Goal: Task Accomplishment & Management: Manage account settings

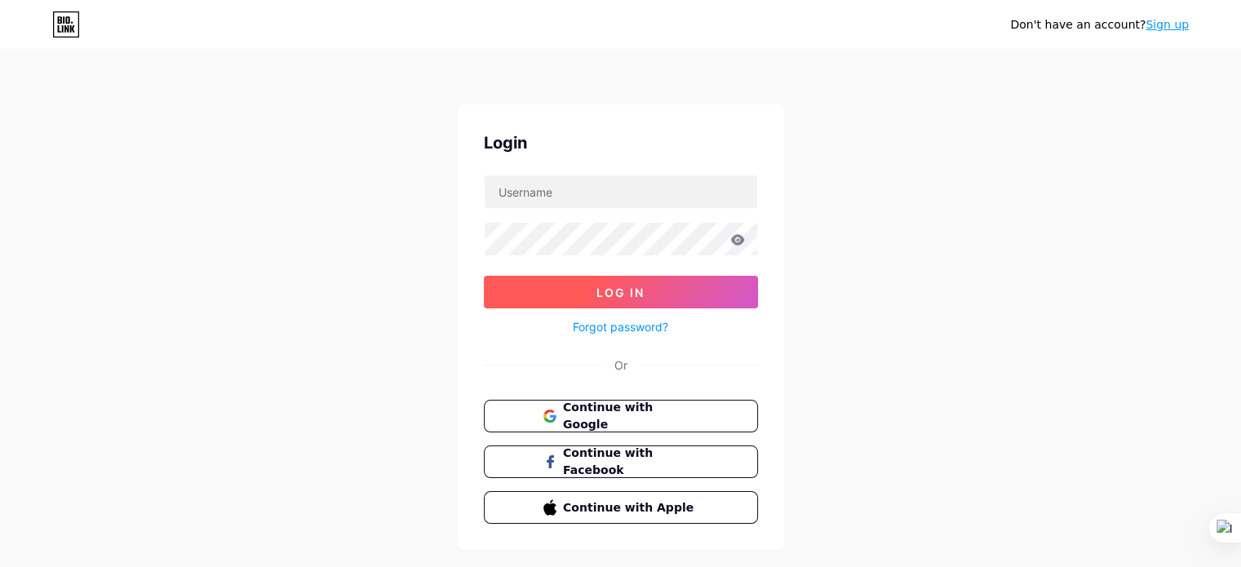
scroll to position [33, 0]
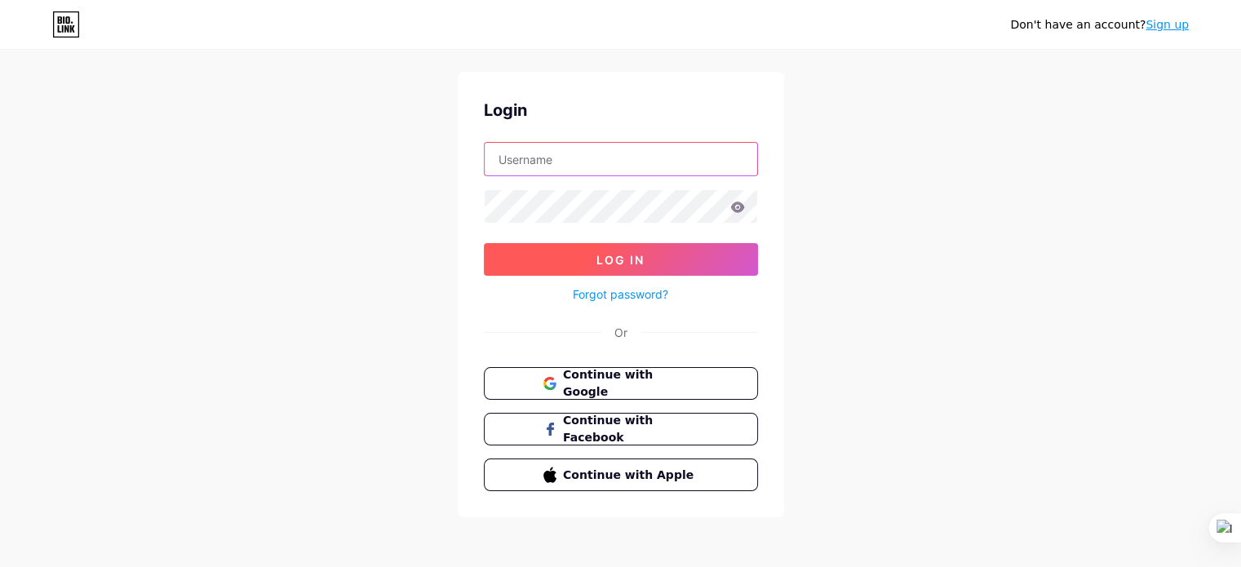
type input "[EMAIL_ADDRESS][DOMAIN_NAME]"
click at [636, 253] on span "Log In" at bounding box center [620, 260] width 48 height 14
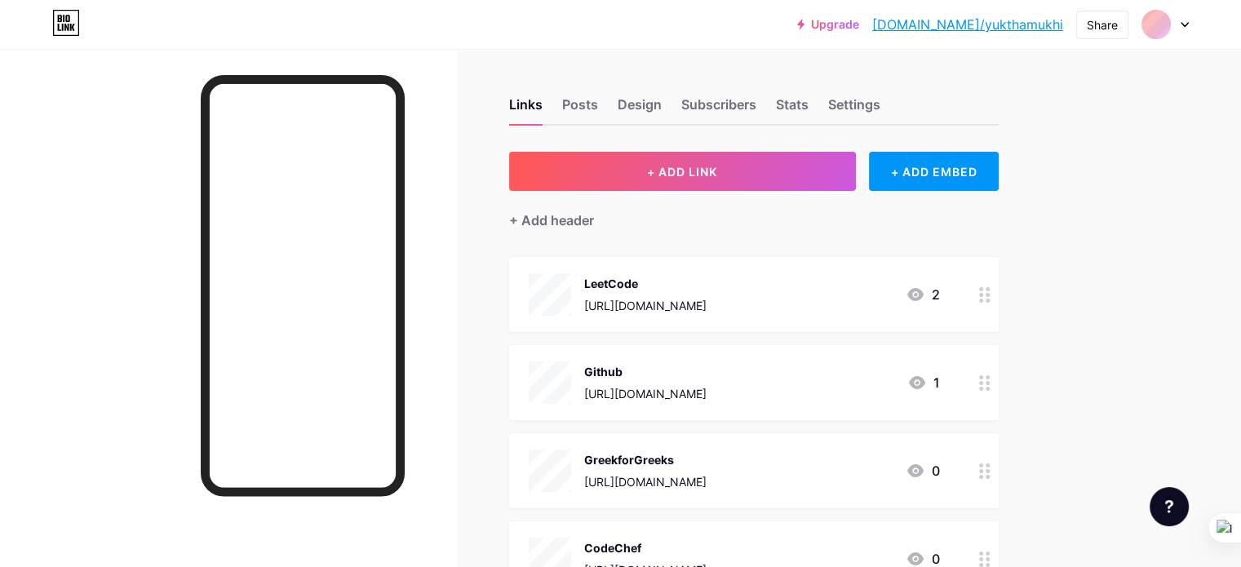
click at [1050, 27] on link "[DOMAIN_NAME]/yukthamukhi" at bounding box center [967, 25] width 191 height 20
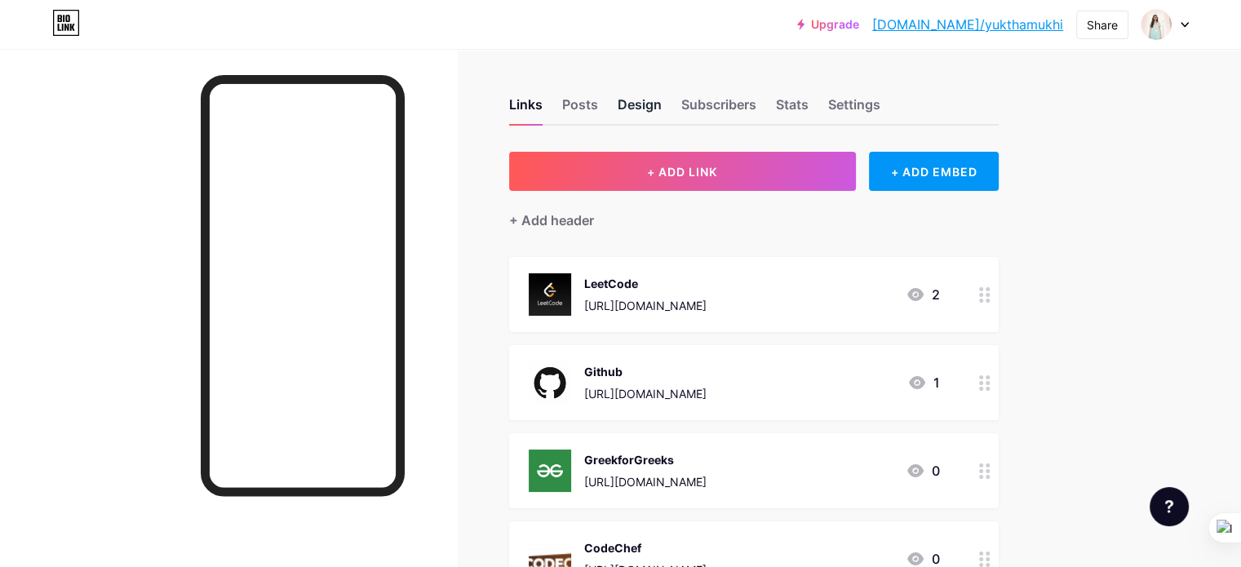
scroll to position [404, 0]
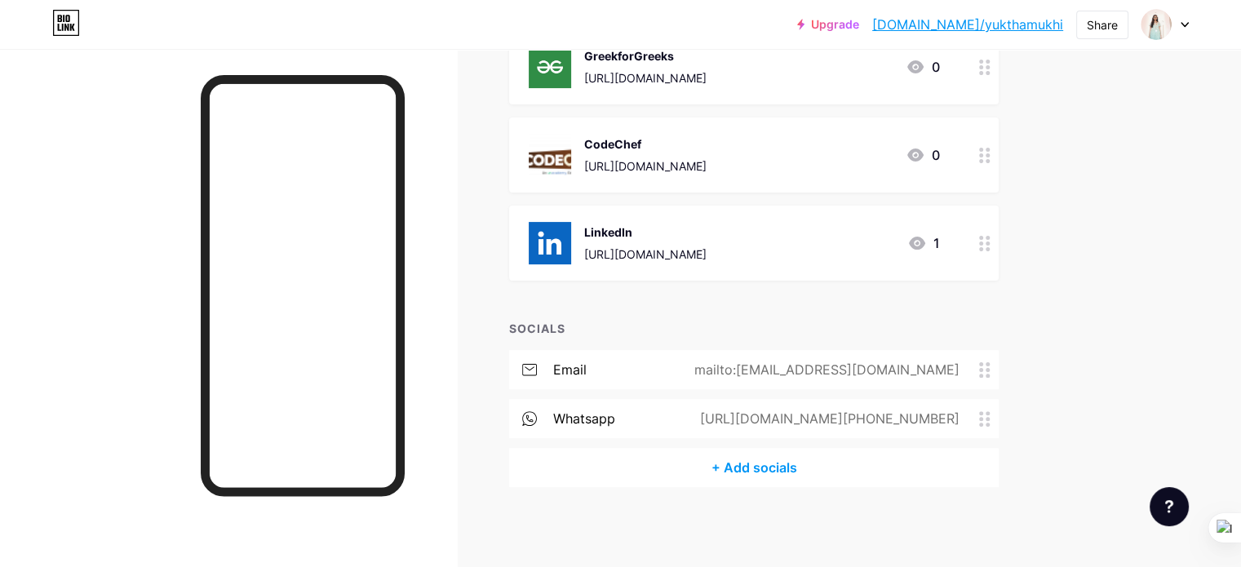
click at [940, 239] on div "1" at bounding box center [923, 243] width 33 height 20
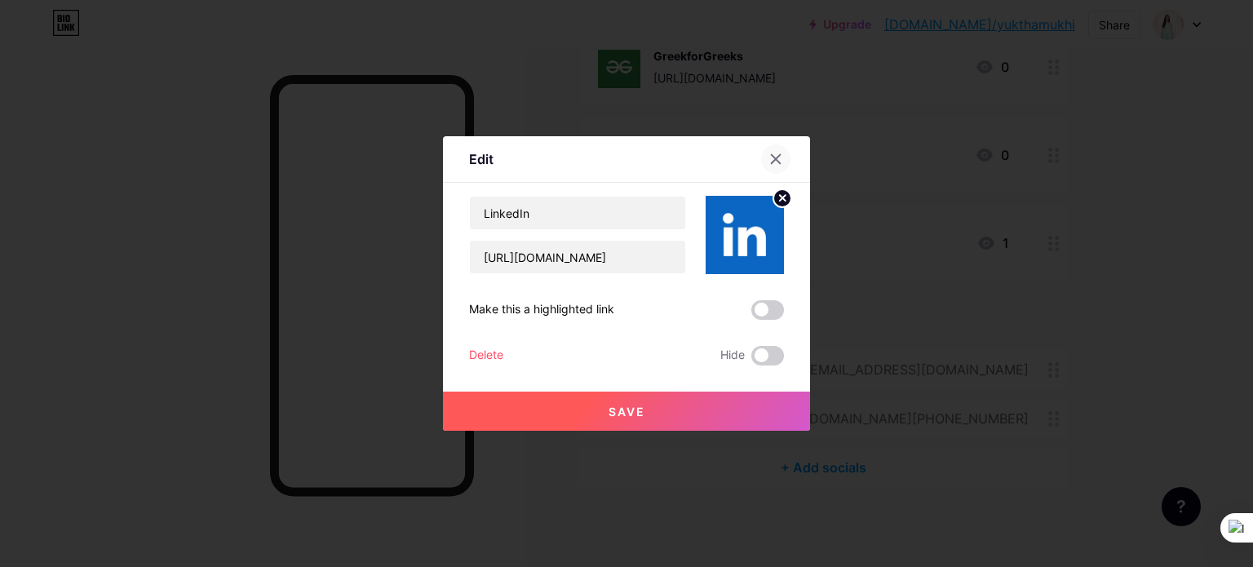
click at [773, 149] on div at bounding box center [775, 158] width 29 height 29
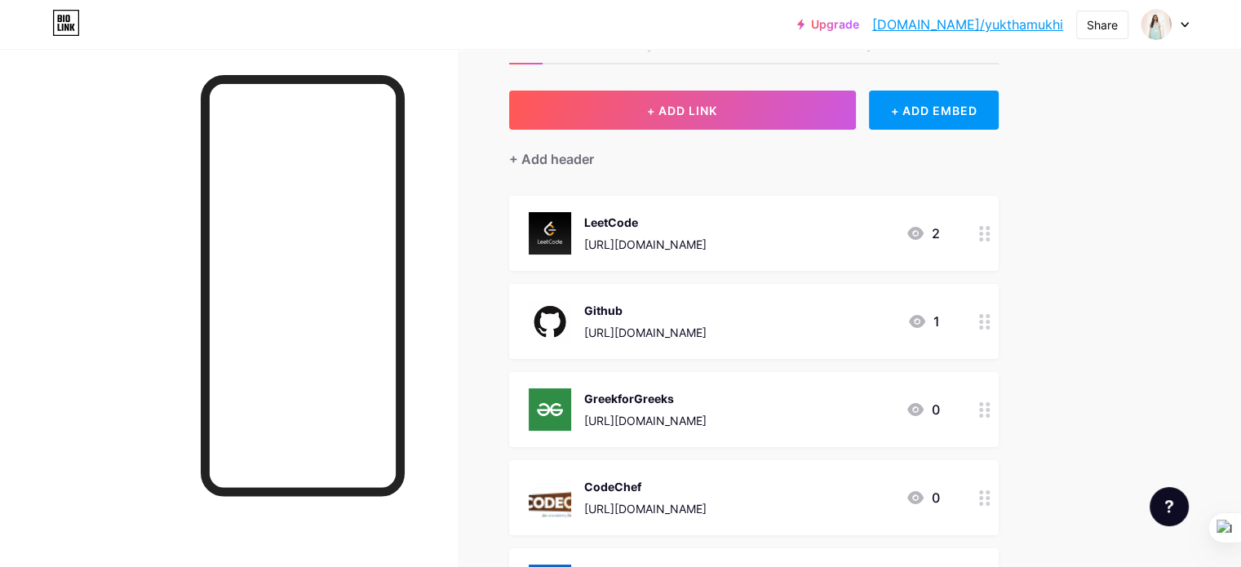
scroll to position [0, 0]
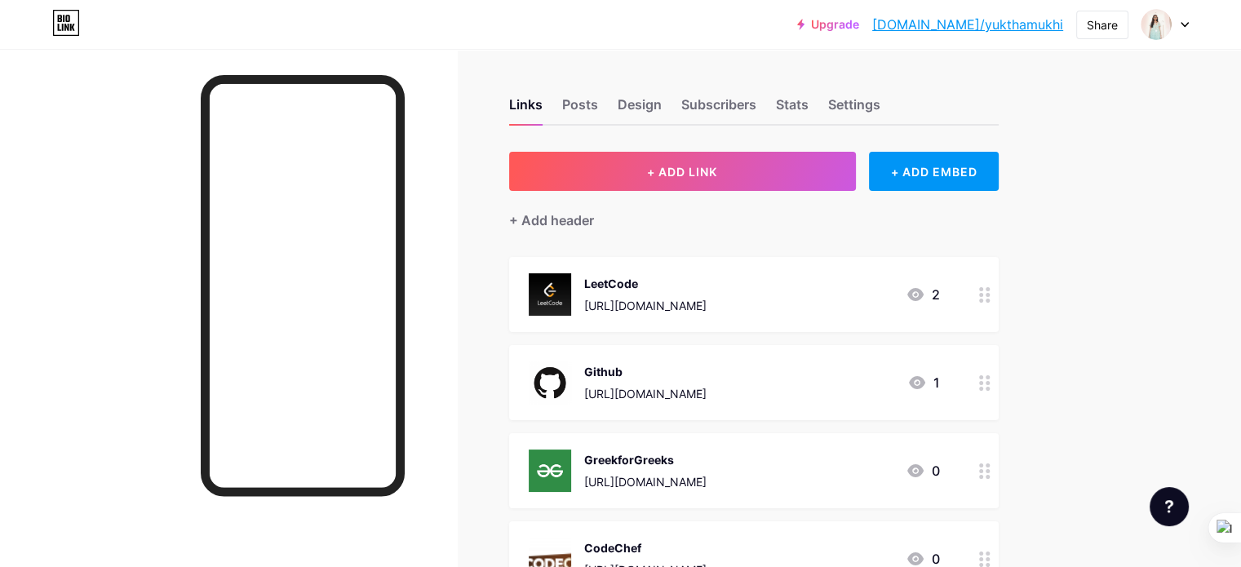
click at [923, 290] on icon at bounding box center [915, 294] width 16 height 13
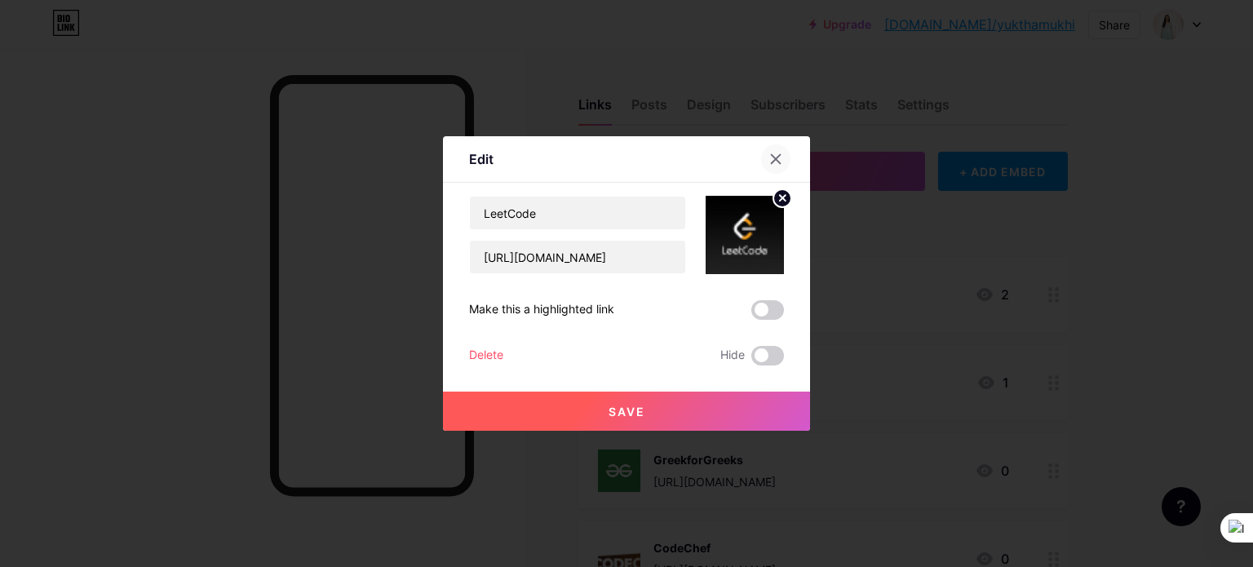
click at [767, 153] on div at bounding box center [775, 158] width 29 height 29
